Goal: Information Seeking & Learning: Learn about a topic

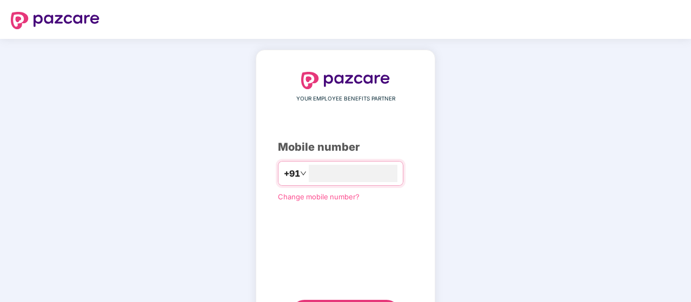
scroll to position [55, 0]
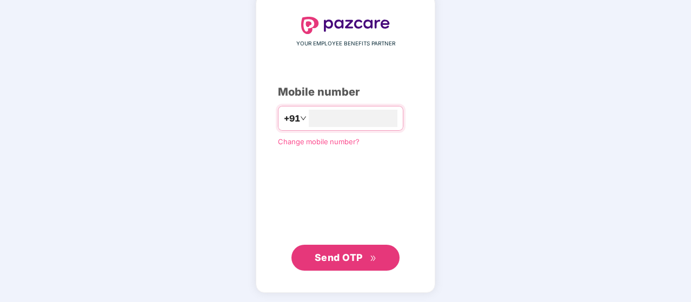
type input "**********"
click at [357, 251] on span "Send OTP" at bounding box center [345, 258] width 62 height 15
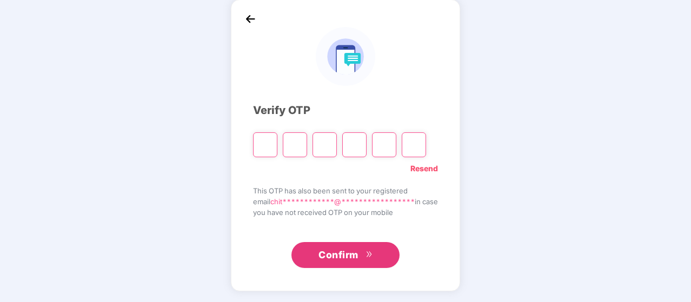
scroll to position [50, 0]
type input "*"
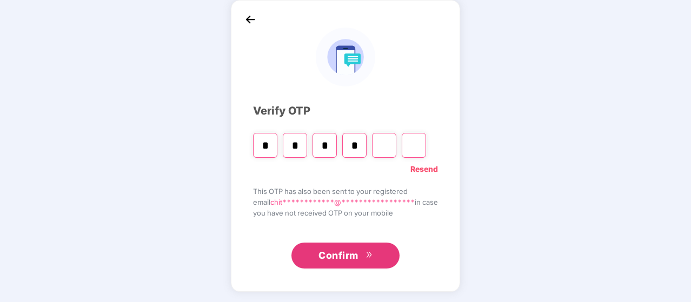
type input "*"
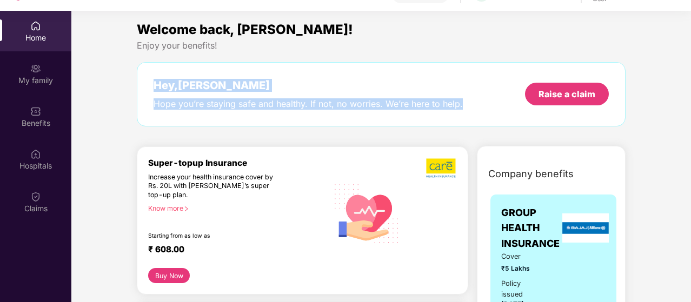
drag, startPoint x: 151, startPoint y: 82, endPoint x: 465, endPoint y: 110, distance: 314.7
click at [465, 110] on div "Hey, [PERSON_NAME] you’re staying safe and healthy. If not, no worries. We’re h…" at bounding box center [381, 94] width 488 height 64
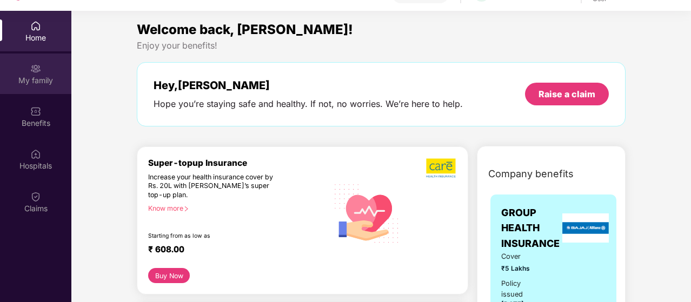
click at [43, 89] on div "My family" at bounding box center [35, 73] width 71 height 41
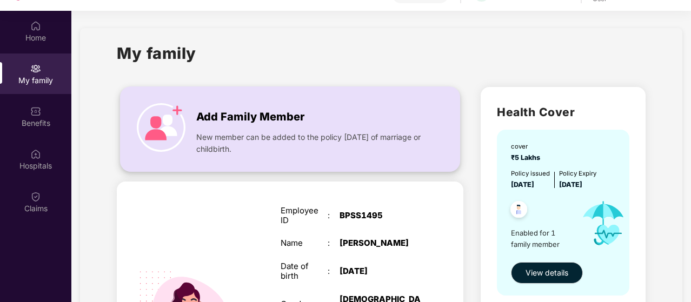
drag, startPoint x: 190, startPoint y: 103, endPoint x: 287, endPoint y: 151, distance: 108.3
click at [287, 151] on div "Add Family Member New member can be added to the policy [DATE] of marriage or c…" at bounding box center [290, 129] width 339 height 62
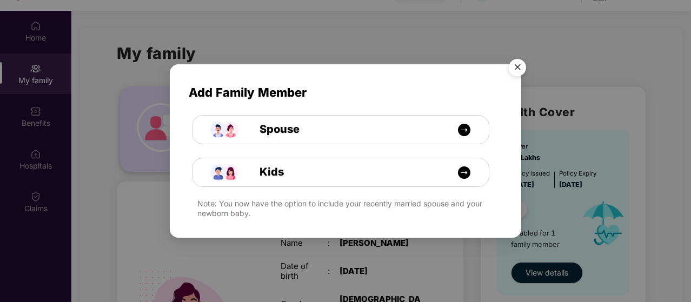
click at [287, 151] on div "Kids" at bounding box center [259, 165] width 172 height 43
click at [514, 66] on img "Close" at bounding box center [517, 69] width 30 height 30
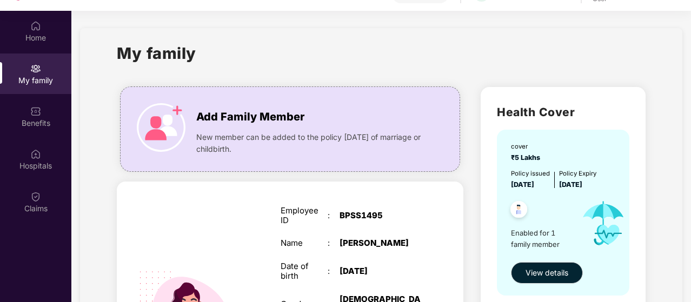
click at [480, 56] on div "My family" at bounding box center [381, 59] width 528 height 37
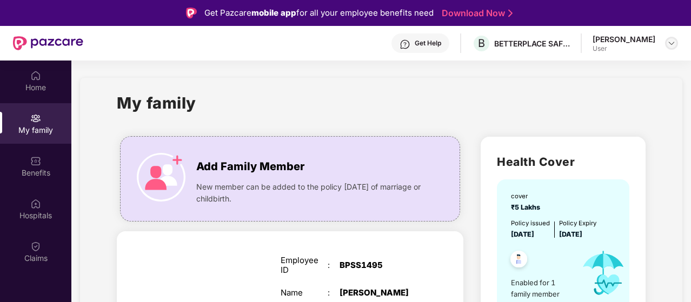
click at [673, 43] on img at bounding box center [671, 43] width 9 height 9
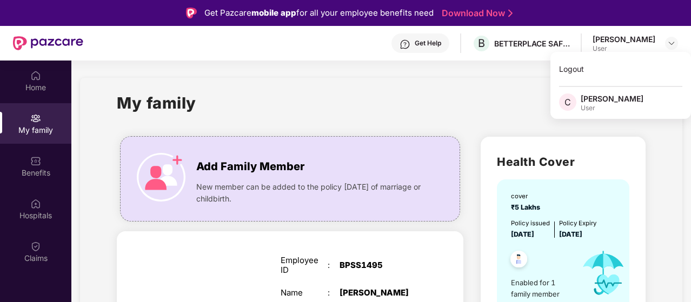
click at [610, 99] on div "[PERSON_NAME]" at bounding box center [611, 98] width 63 height 10
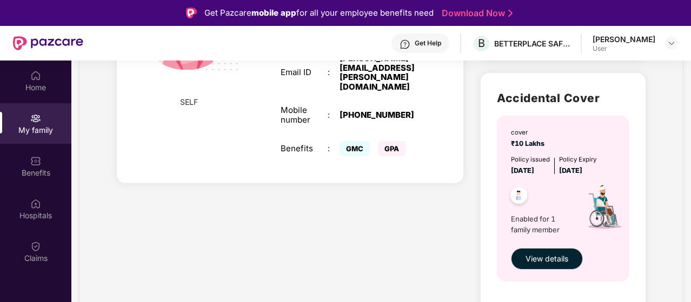
scroll to position [61, 0]
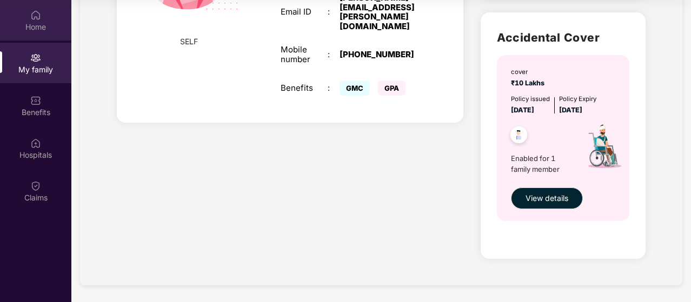
click at [39, 39] on div "Home" at bounding box center [35, 20] width 71 height 41
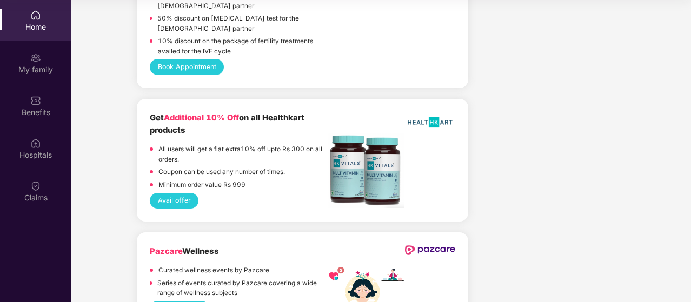
scroll to position [2355, 0]
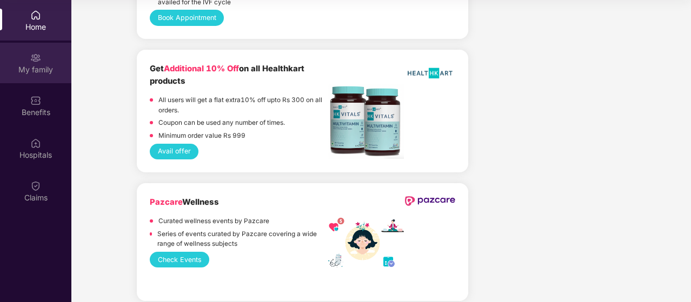
click at [39, 61] on img at bounding box center [35, 57] width 11 height 11
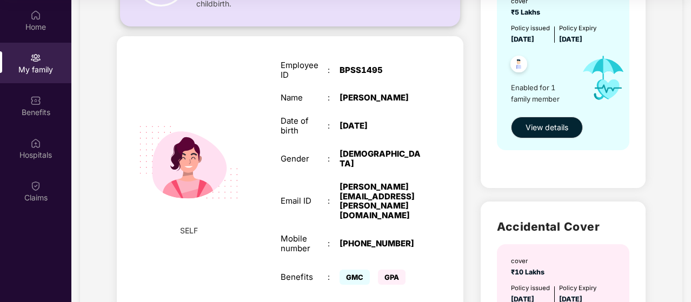
scroll to position [135, 0]
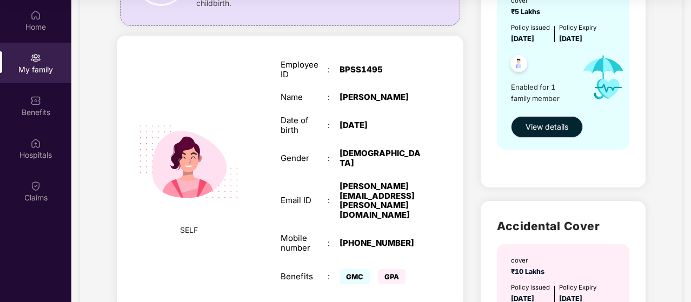
click at [202, 152] on img at bounding box center [188, 161] width 125 height 125
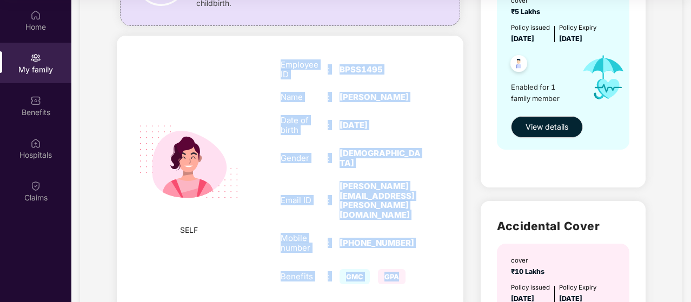
drag, startPoint x: 278, startPoint y: 64, endPoint x: 412, endPoint y: 246, distance: 226.0
click at [412, 246] on div "Employee ID : BPSS1495 Name : [PERSON_NAME] Date of birth : [DEMOGRAPHIC_DATA] …" at bounding box center [351, 173] width 162 height 254
click at [412, 272] on div "GPA" at bounding box center [396, 277] width 36 height 10
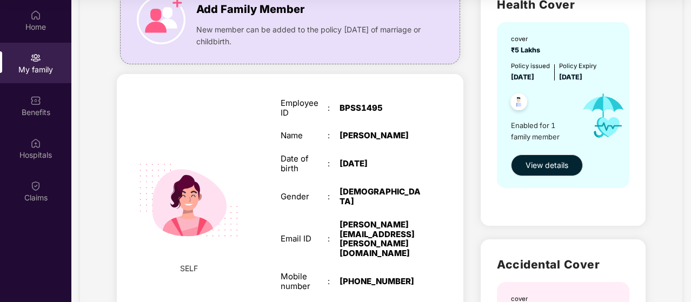
scroll to position [0, 0]
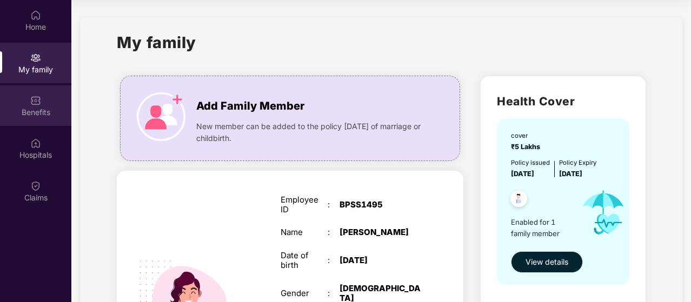
click at [49, 110] on div "Benefits" at bounding box center [35, 112] width 71 height 11
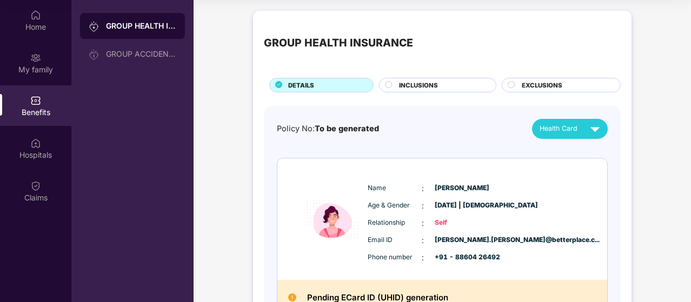
scroll to position [74, 0]
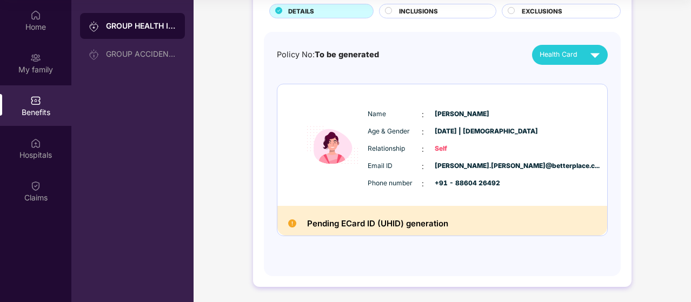
click at [431, 9] on span "INCLUSIONS" at bounding box center [418, 11] width 39 height 10
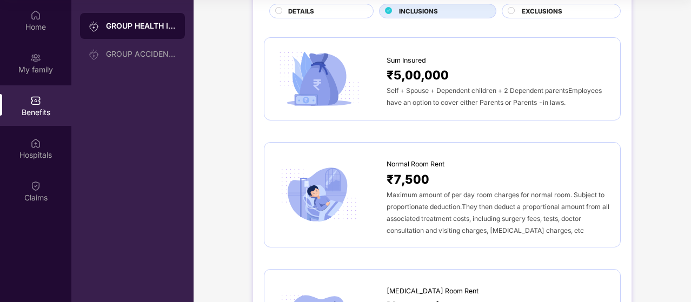
click at [550, 7] on span "EXCLUSIONS" at bounding box center [541, 11] width 41 height 10
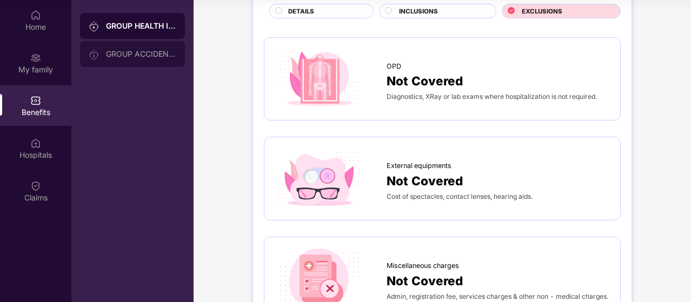
click at [159, 56] on div "GROUP ACCIDENTAL INSURANCE" at bounding box center [141, 54] width 70 height 9
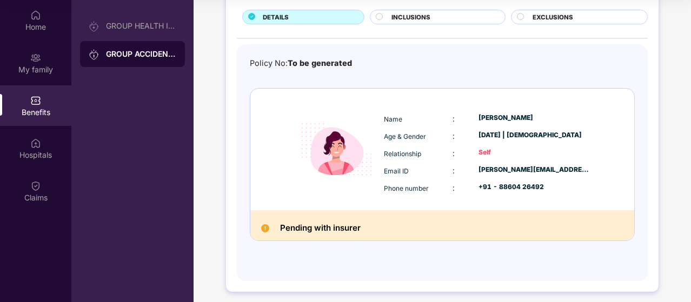
scroll to position [76, 0]
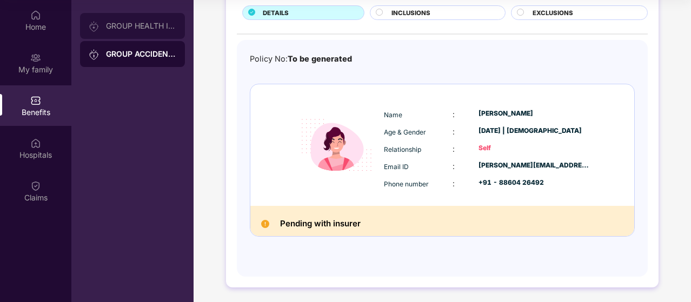
click at [151, 22] on div "GROUP HEALTH INSURANCE" at bounding box center [141, 26] width 70 height 9
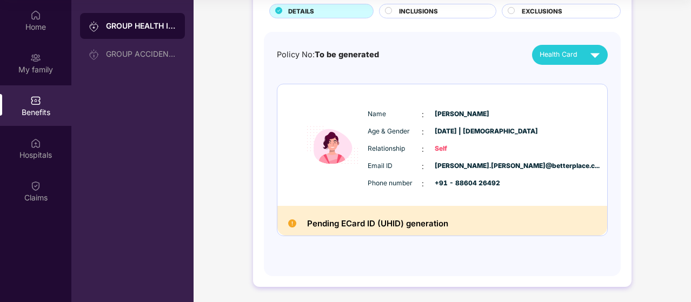
scroll to position [71, 0]
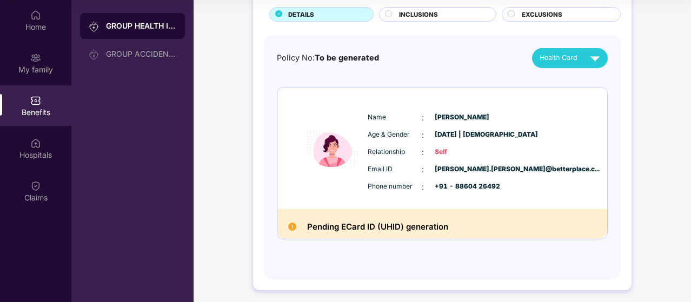
click at [383, 227] on h2 "Pending ECard ID (UHID) generation" at bounding box center [377, 227] width 141 height 14
click at [431, 227] on h2 "Pending ECard ID (UHID) generation" at bounding box center [377, 227] width 141 height 14
click at [580, 53] on div "Health Card" at bounding box center [571, 58] width 65 height 19
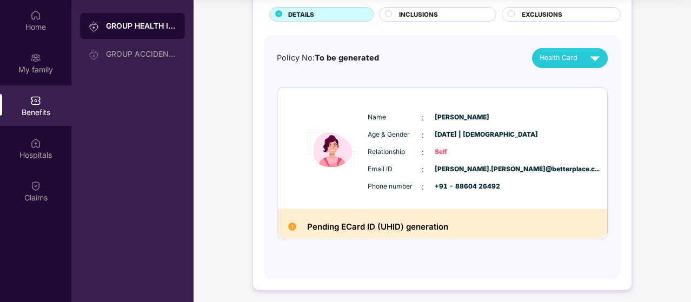
click at [496, 37] on div "Policy No: To be generated Health Card Name : [PERSON_NAME] Age & Gender : [DAT…" at bounding box center [442, 157] width 357 height 245
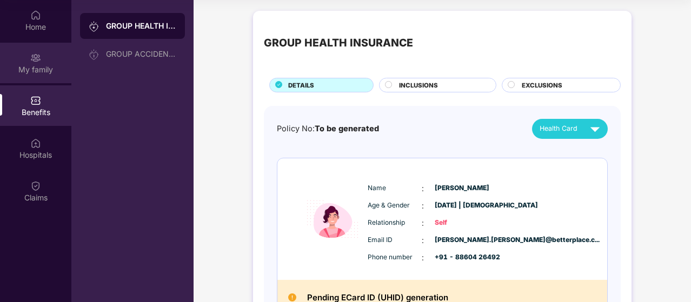
click at [46, 65] on div "My family" at bounding box center [35, 69] width 71 height 11
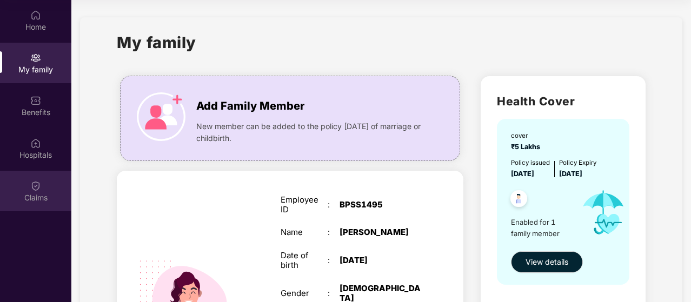
click at [48, 186] on div "Claims" at bounding box center [35, 191] width 71 height 41
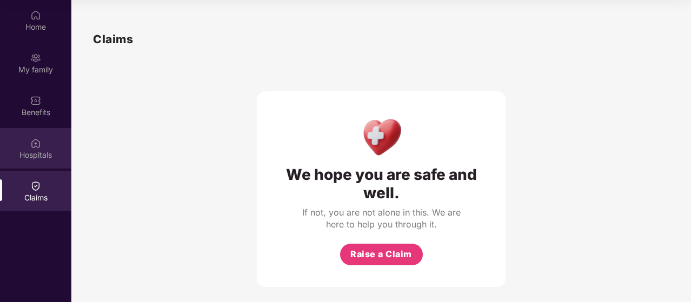
click at [32, 140] on img at bounding box center [35, 143] width 11 height 11
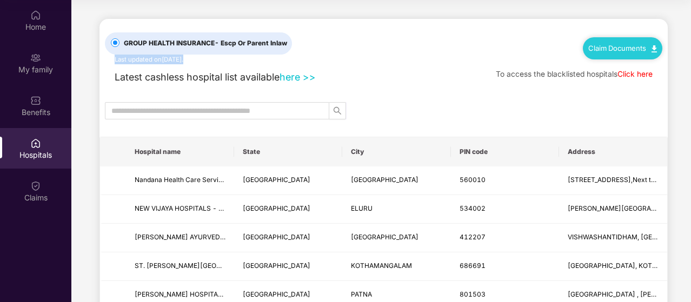
drag, startPoint x: 113, startPoint y: 58, endPoint x: 397, endPoint y: 66, distance: 283.3
click at [397, 66] on div "GROUP HEALTH INSURANCE - Escp Or Parent Inlaw Last updated on [DATE] . Claim Do…" at bounding box center [383, 52] width 568 height 66
click at [496, 72] on div "To access the blacklisted hospitals Click here" at bounding box center [574, 75] width 157 height 12
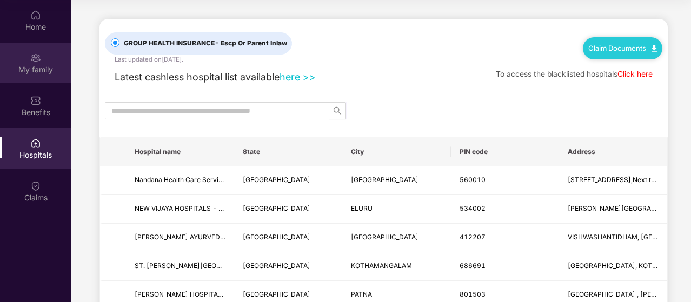
click at [26, 60] on div "My family" at bounding box center [35, 63] width 71 height 41
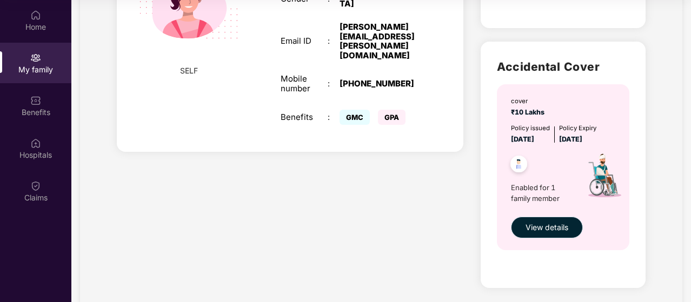
scroll to position [15, 0]
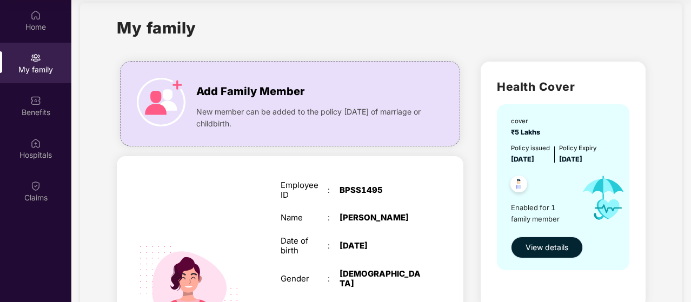
click at [552, 246] on span "View details" at bounding box center [546, 248] width 43 height 12
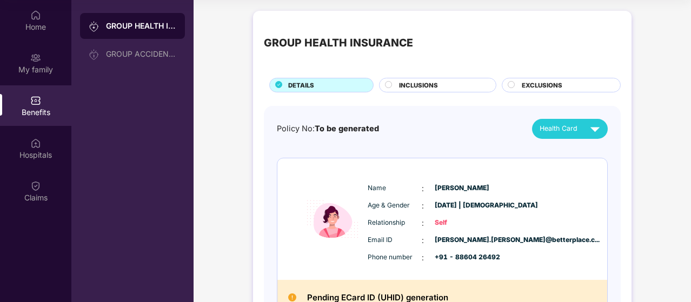
scroll to position [74, 0]
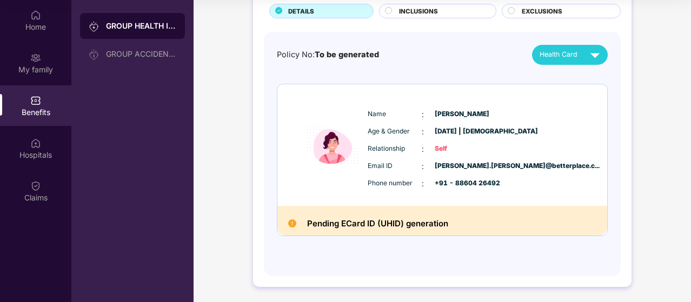
click at [449, 225] on div "Pending ECard ID (UHID) generation" at bounding box center [442, 221] width 330 height 30
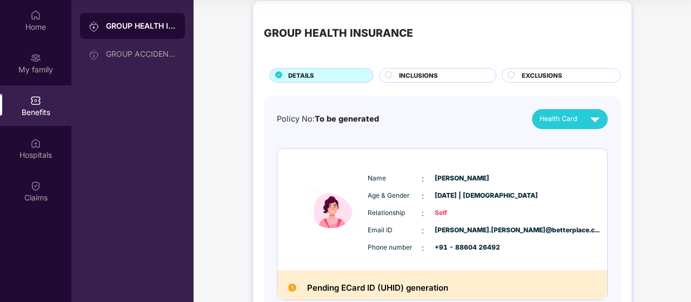
scroll to position [6, 0]
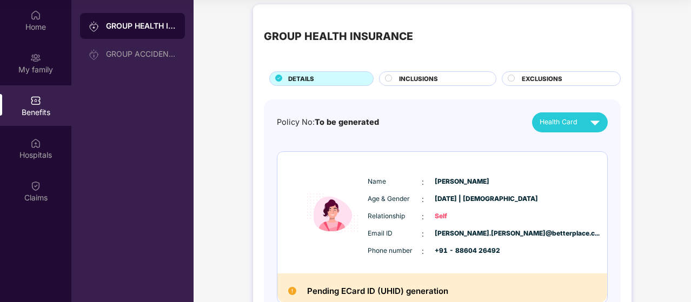
click at [429, 74] on span "INCLUSIONS" at bounding box center [418, 79] width 39 height 10
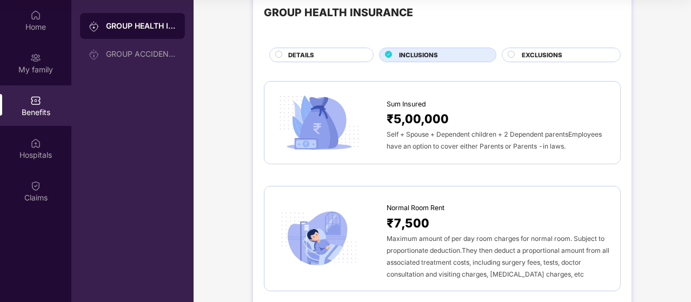
scroll to position [0, 0]
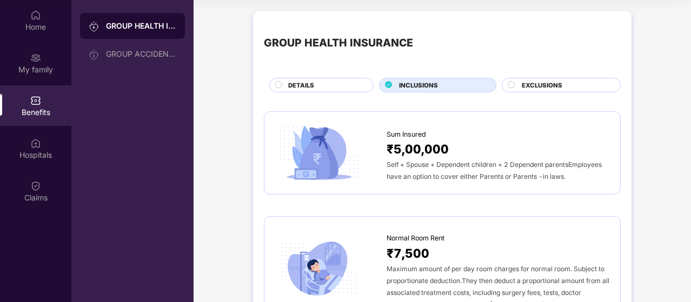
click at [548, 86] on span "EXCLUSIONS" at bounding box center [541, 86] width 41 height 10
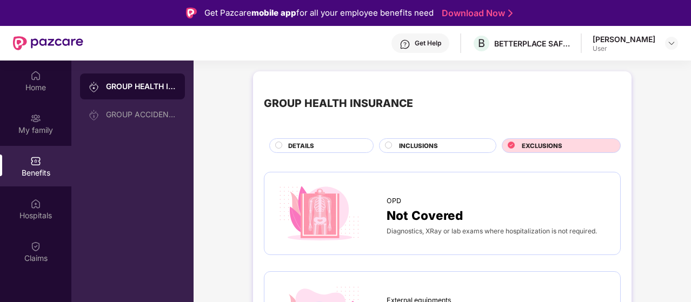
click at [326, 145] on div "DETAILS" at bounding box center [325, 146] width 85 height 11
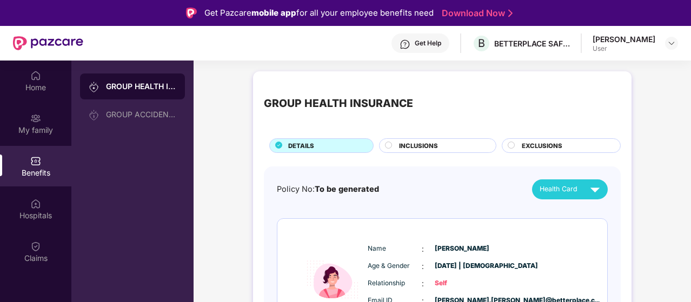
click at [63, 40] on img at bounding box center [48, 43] width 70 height 14
click at [24, 83] on div "Home" at bounding box center [35, 87] width 71 height 11
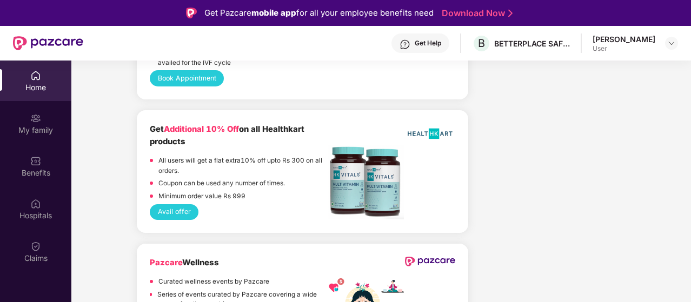
scroll to position [61, 0]
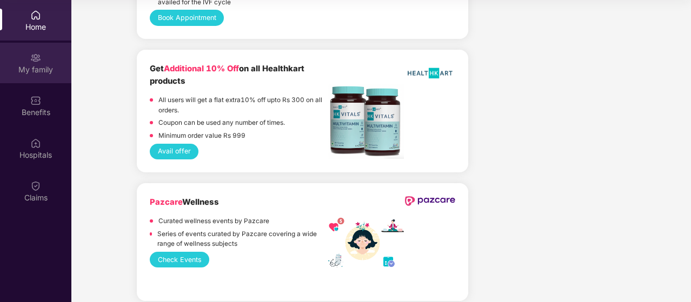
click at [49, 70] on div "My family" at bounding box center [35, 69] width 71 height 11
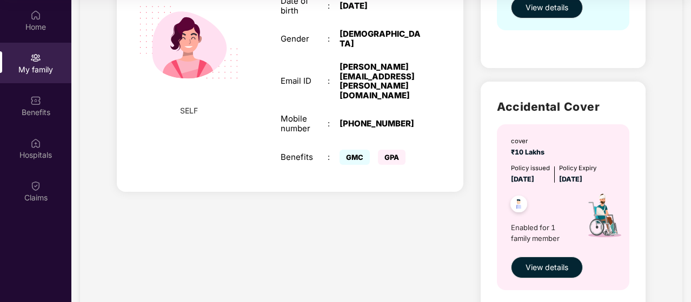
scroll to position [255, 0]
click at [189, 105] on span "SELF" at bounding box center [189, 111] width 18 height 12
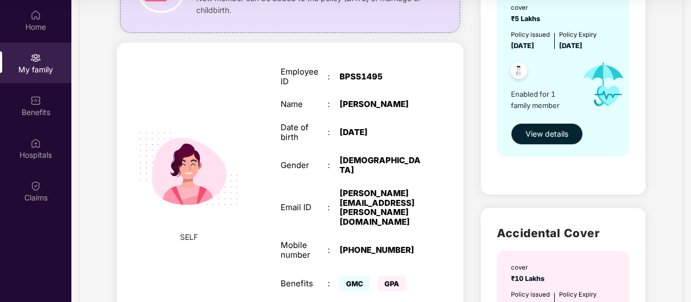
scroll to position [0, 0]
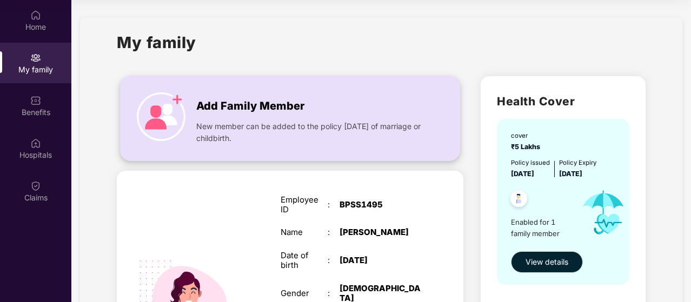
click at [367, 117] on div "New member can be added to the policy [DATE] of marriage or childbirth." at bounding box center [311, 129] width 230 height 29
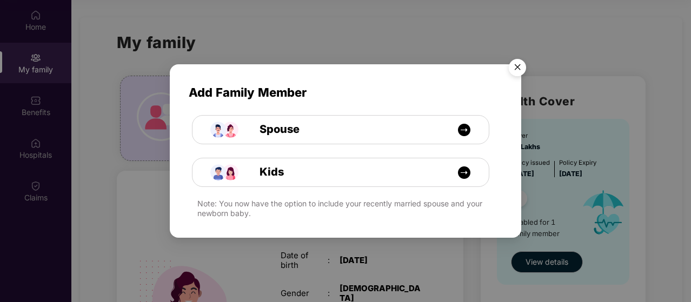
click at [519, 66] on img "Close" at bounding box center [517, 69] width 30 height 30
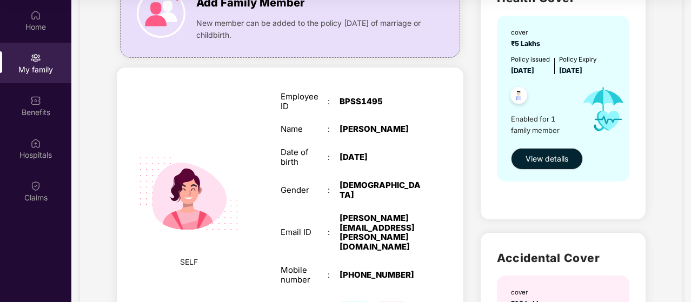
scroll to position [103, 0]
click at [517, 92] on img at bounding box center [518, 97] width 26 height 26
click at [543, 163] on span "View details" at bounding box center [546, 159] width 43 height 12
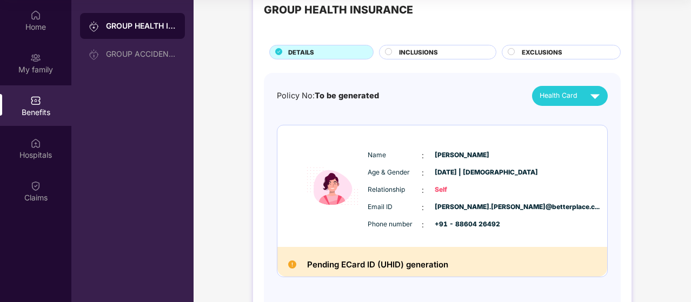
scroll to position [74, 0]
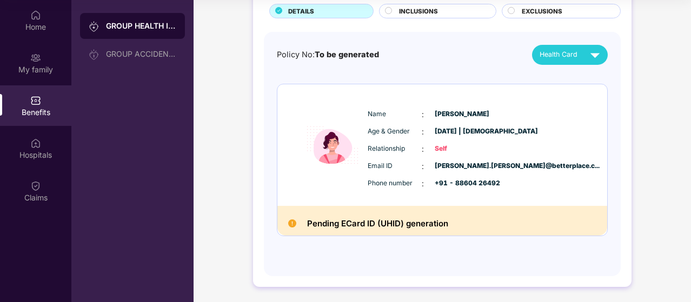
click at [371, 225] on h2 "Pending ECard ID (UHID) generation" at bounding box center [377, 224] width 141 height 14
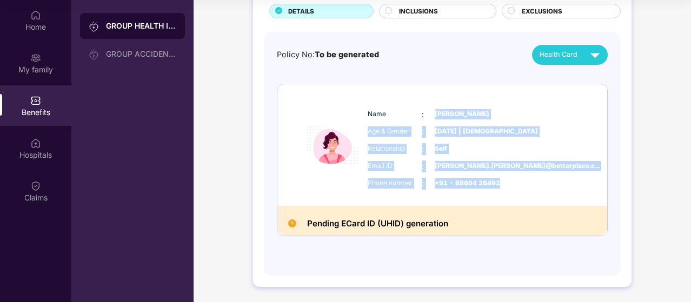
drag, startPoint x: 433, startPoint y: 110, endPoint x: 504, endPoint y: 188, distance: 104.8
click at [504, 188] on div "Name : [PERSON_NAME] Age & Gender : [DATE] | [DEMOGRAPHIC_DATA] Relationship : …" at bounding box center [475, 149] width 220 height 92
click at [504, 188] on div "Phone number : +91 - 88604 26492" at bounding box center [474, 184] width 215 height 12
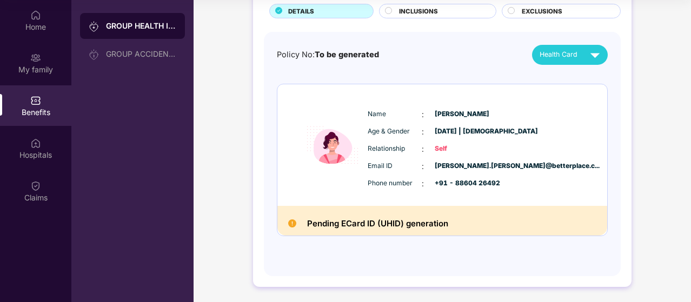
scroll to position [0, 0]
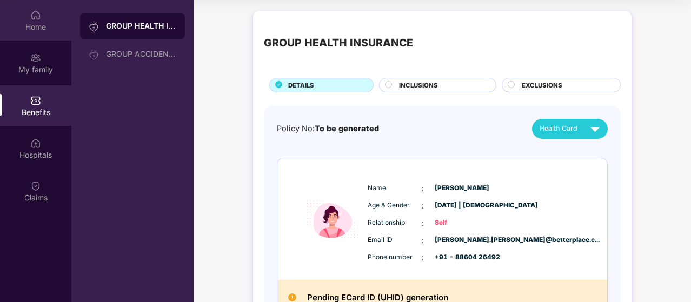
click at [42, 20] on div "Home" at bounding box center [35, 20] width 71 height 41
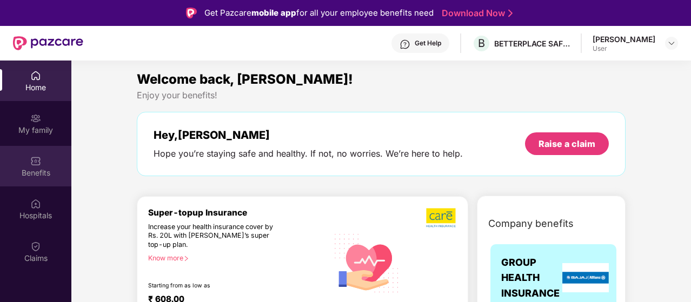
click at [39, 172] on div "Benefits" at bounding box center [35, 173] width 71 height 11
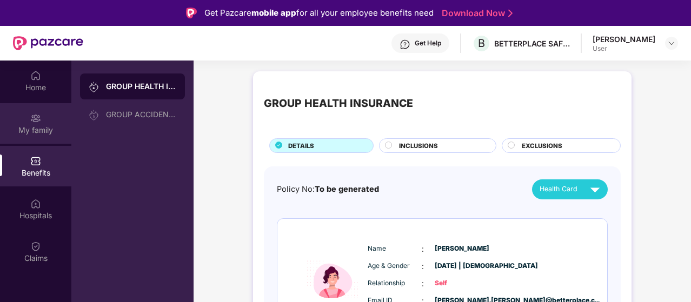
click at [39, 123] on img at bounding box center [35, 118] width 11 height 11
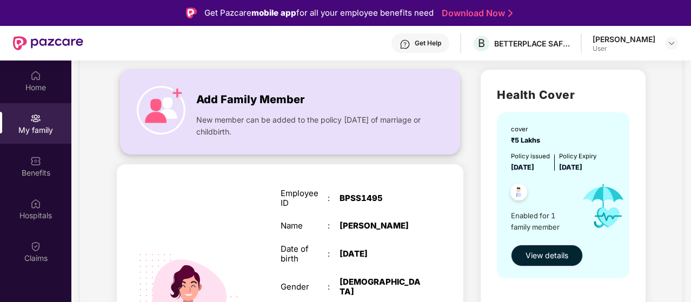
scroll to position [68, 0]
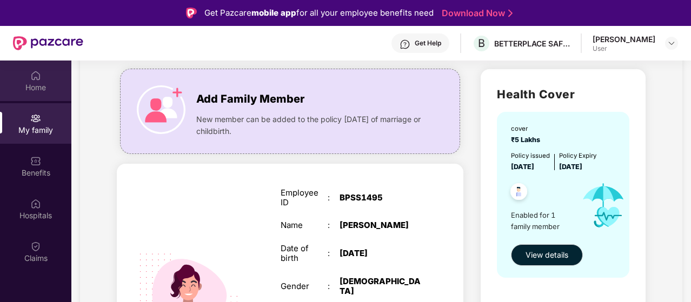
click at [48, 73] on div "Home" at bounding box center [35, 81] width 71 height 41
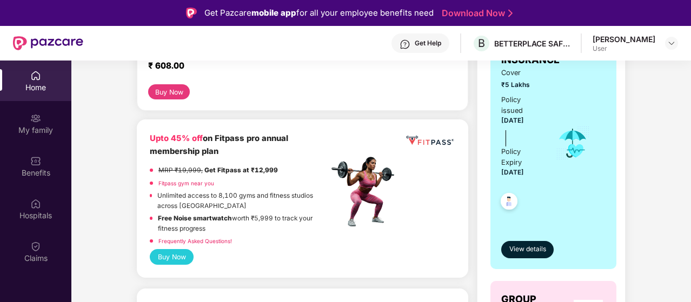
scroll to position [247, 0]
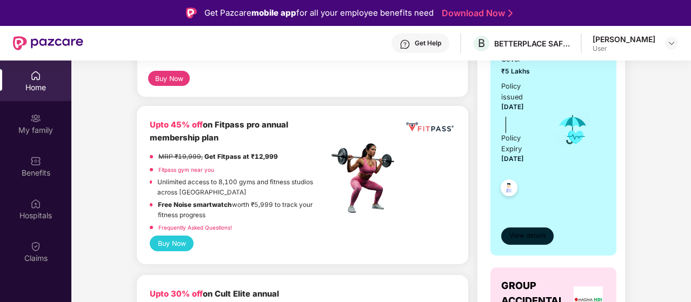
click at [522, 239] on span "View details" at bounding box center [527, 236] width 37 height 10
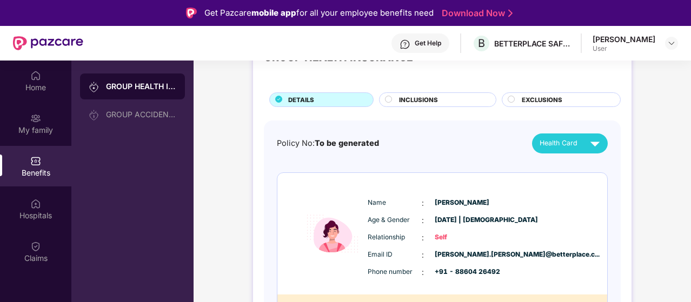
scroll to position [74, 0]
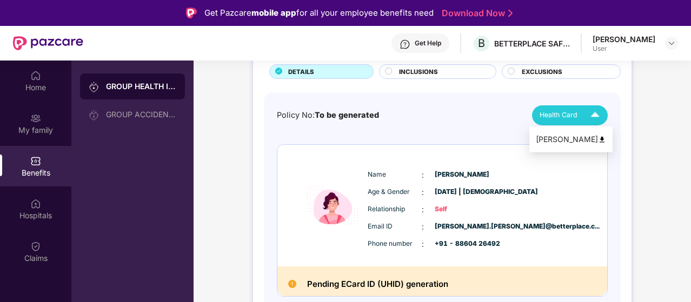
click at [567, 116] on span "Health Card" at bounding box center [558, 115] width 38 height 11
click at [351, 119] on div "Policy No: To be generated" at bounding box center [328, 115] width 102 height 12
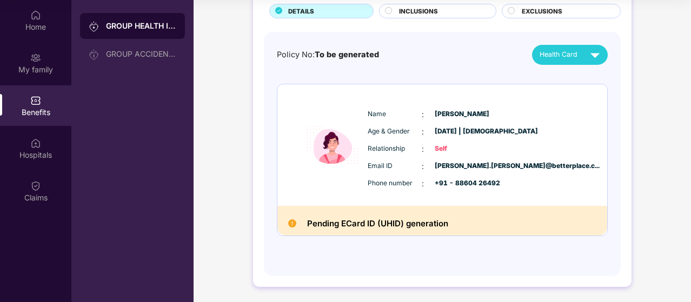
scroll to position [0, 0]
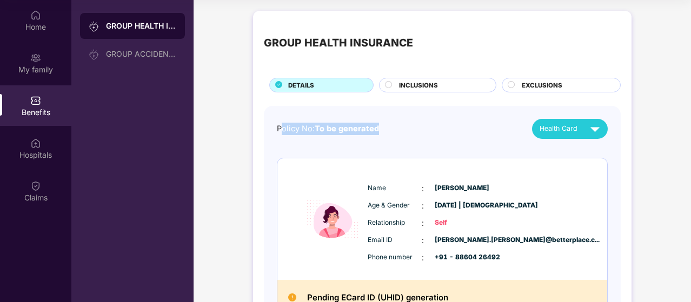
drag, startPoint x: 281, startPoint y: 126, endPoint x: 416, endPoint y: 130, distance: 134.6
click at [416, 130] on div "Policy No: To be generated Health Card" at bounding box center [442, 129] width 331 height 20
drag, startPoint x: 273, startPoint y: 126, endPoint x: 386, endPoint y: 132, distance: 113.7
click at [386, 132] on div "Policy No: To be generated Health Card Name : [PERSON_NAME] Age & Gender : [DAT…" at bounding box center [442, 228] width 357 height 245
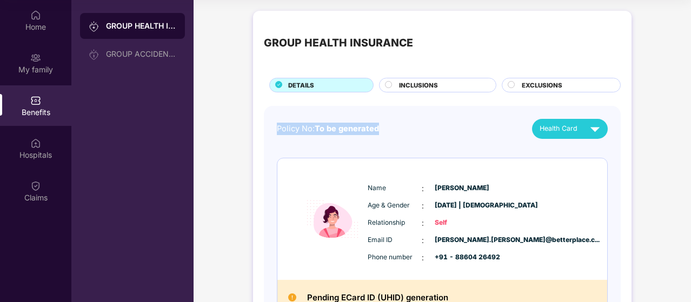
click at [386, 132] on div "Policy No: To be generated Health Card" at bounding box center [442, 129] width 331 height 20
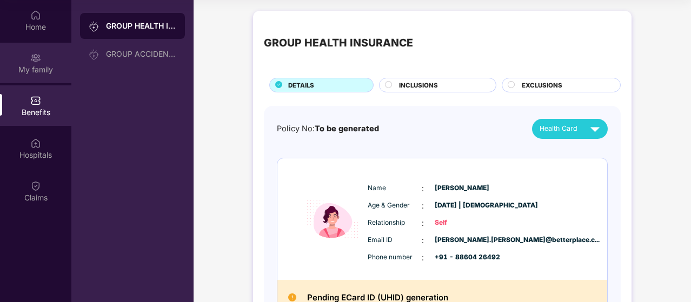
click at [38, 63] on div "My family" at bounding box center [35, 63] width 71 height 41
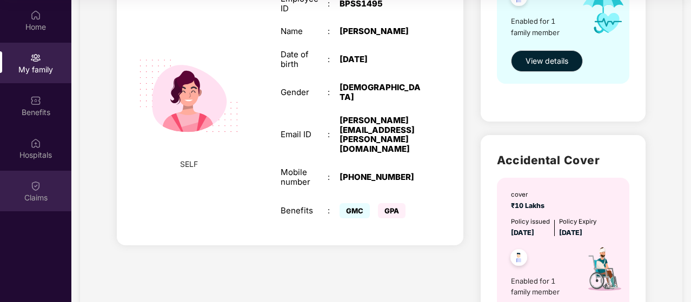
scroll to position [194, 0]
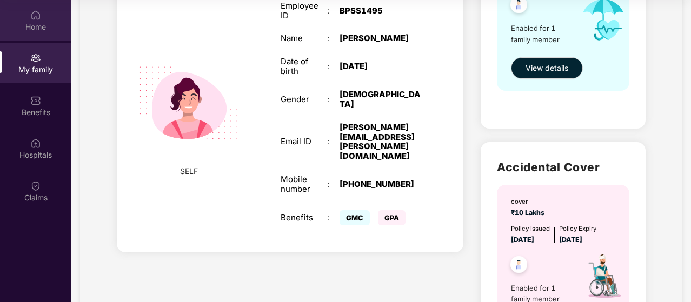
click at [28, 32] on div "Home" at bounding box center [35, 20] width 71 height 41
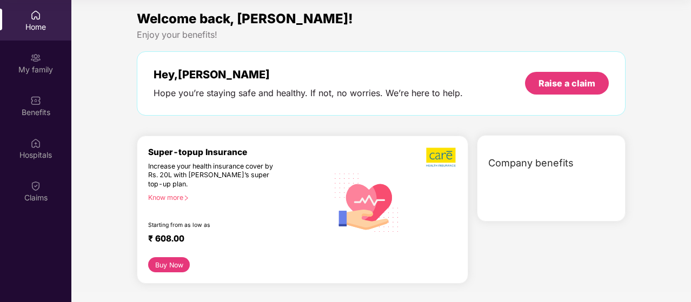
scroll to position [0, 0]
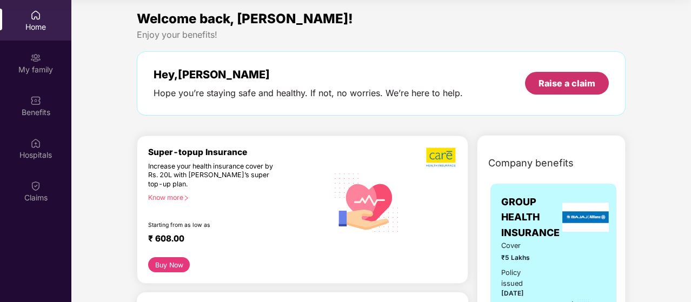
click at [545, 90] on div "Raise a claim" at bounding box center [567, 83] width 84 height 23
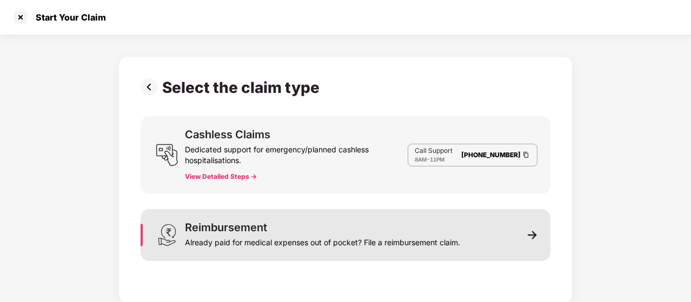
scroll to position [1, 0]
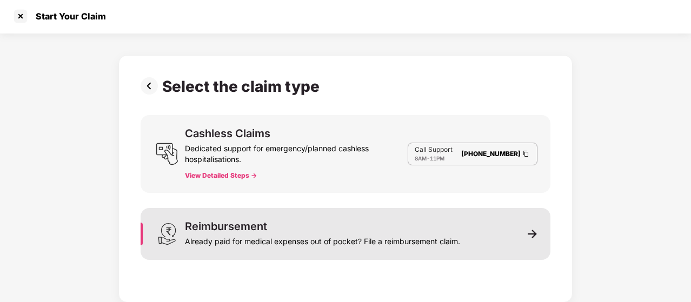
click at [312, 215] on div "Reimbursement Already paid for medical expenses out of pocket? File a reimburse…" at bounding box center [345, 234] width 410 height 52
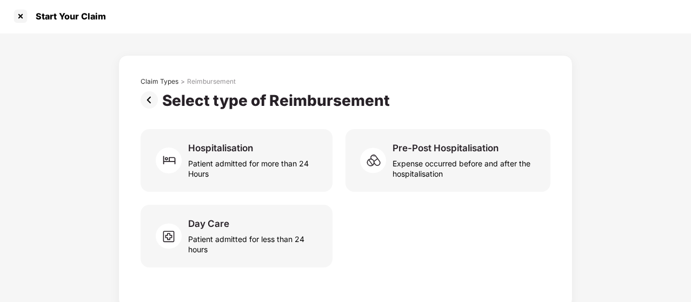
click at [146, 103] on img at bounding box center [151, 99] width 22 height 17
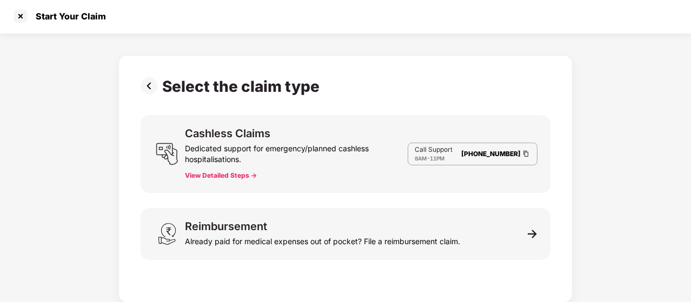
click at [254, 171] on button "View Detailed Steps ->" at bounding box center [221, 175] width 72 height 9
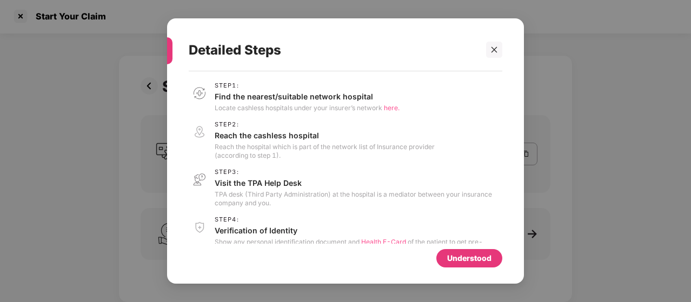
click at [464, 258] on div "Understood" at bounding box center [469, 258] width 44 height 12
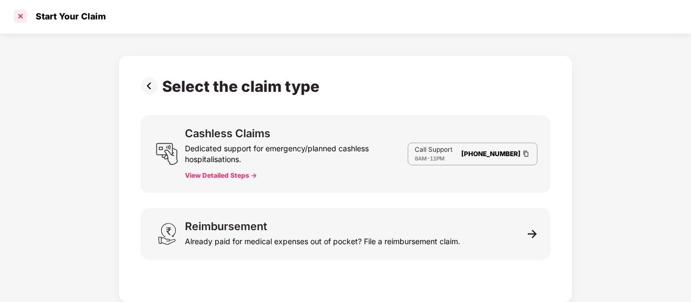
click at [19, 18] on div at bounding box center [20, 16] width 17 height 17
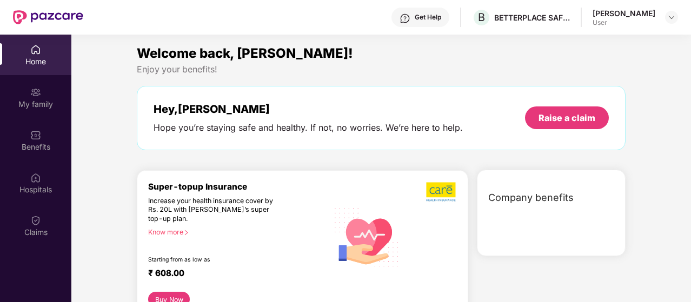
scroll to position [61, 0]
